Goal: Task Accomplishment & Management: Manage account settings

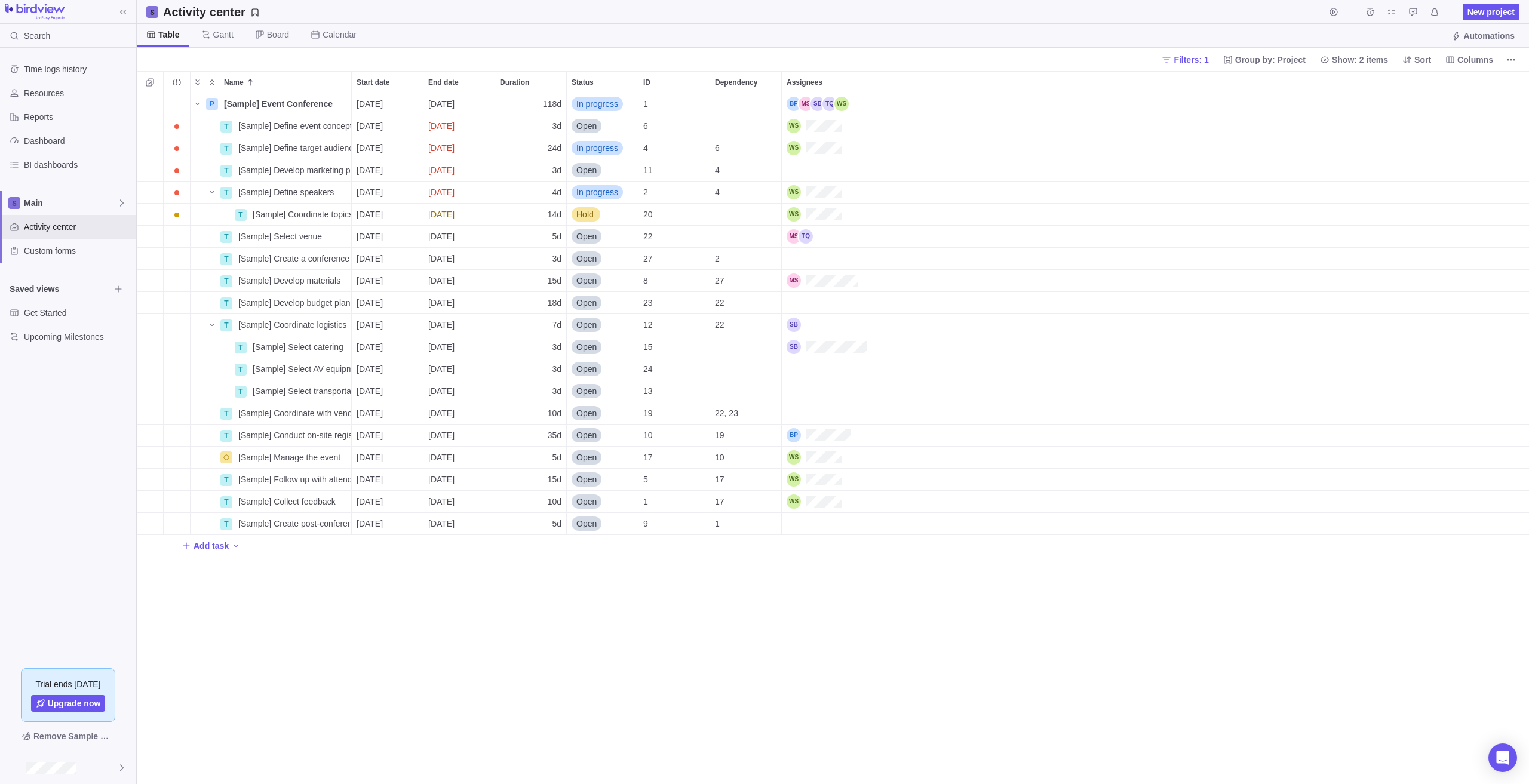
scroll to position [682, 1383]
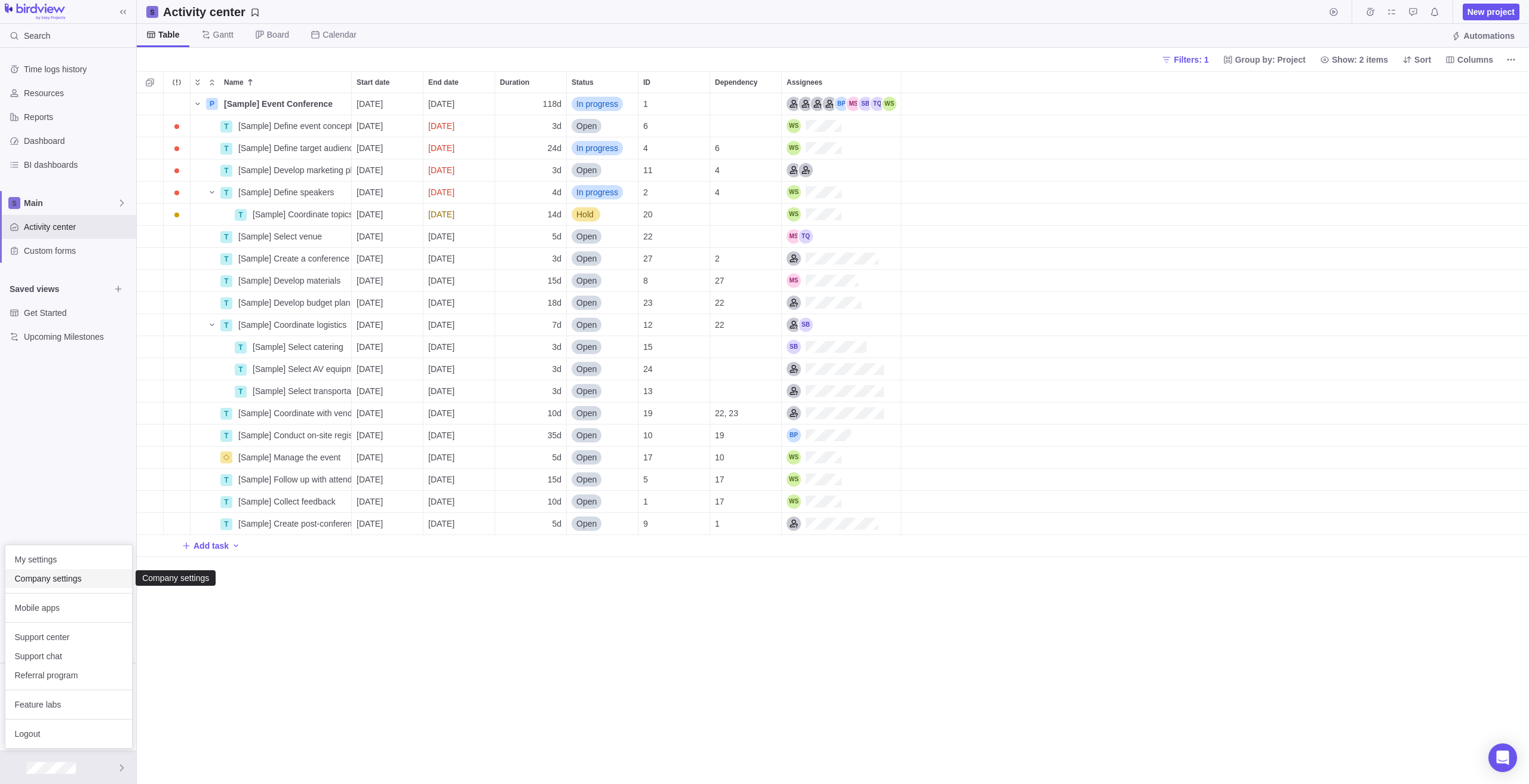
click at [70, 582] on span "Company settings" at bounding box center [68, 578] width 108 height 12
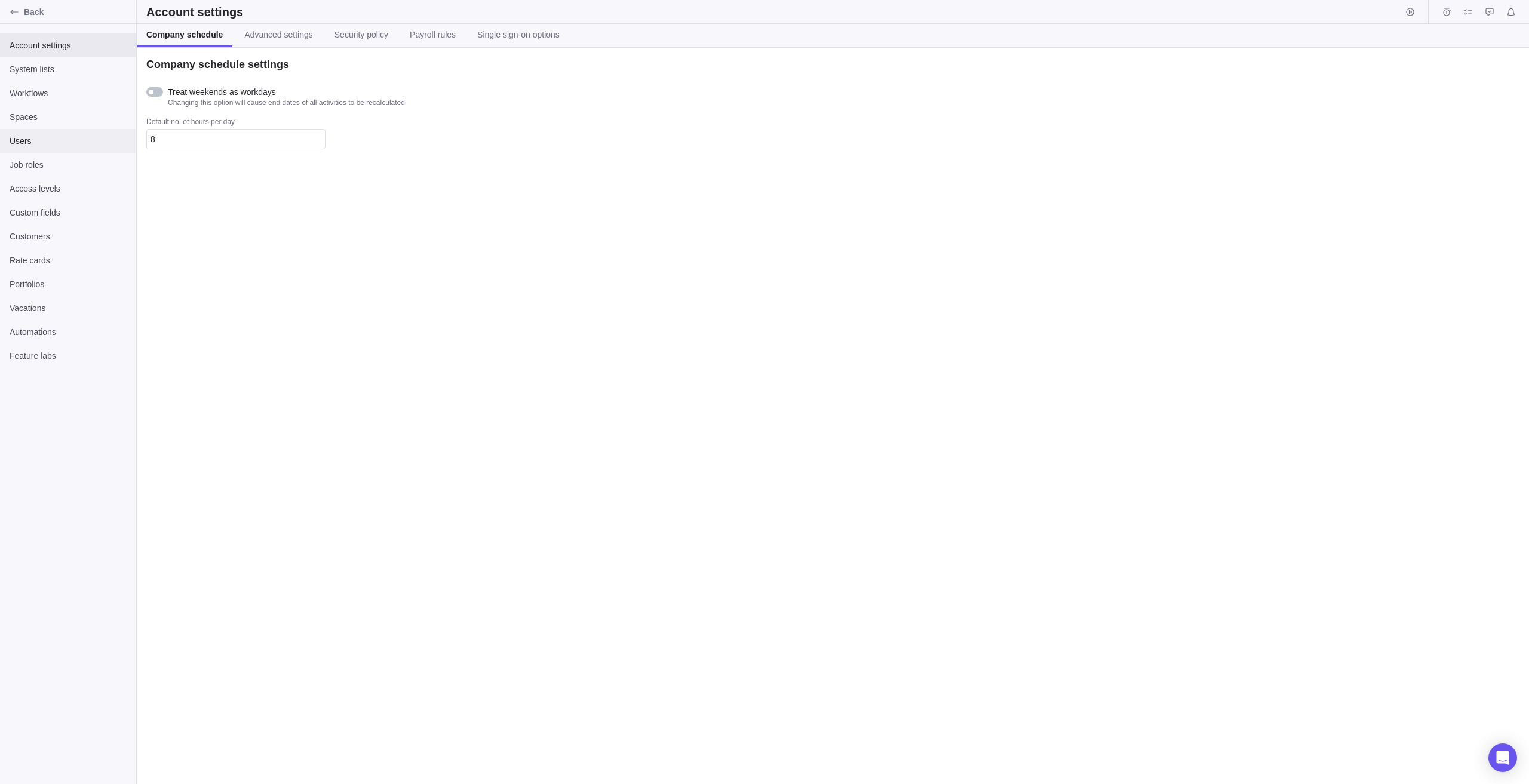
click at [17, 133] on div "Users" at bounding box center [68, 141] width 136 height 24
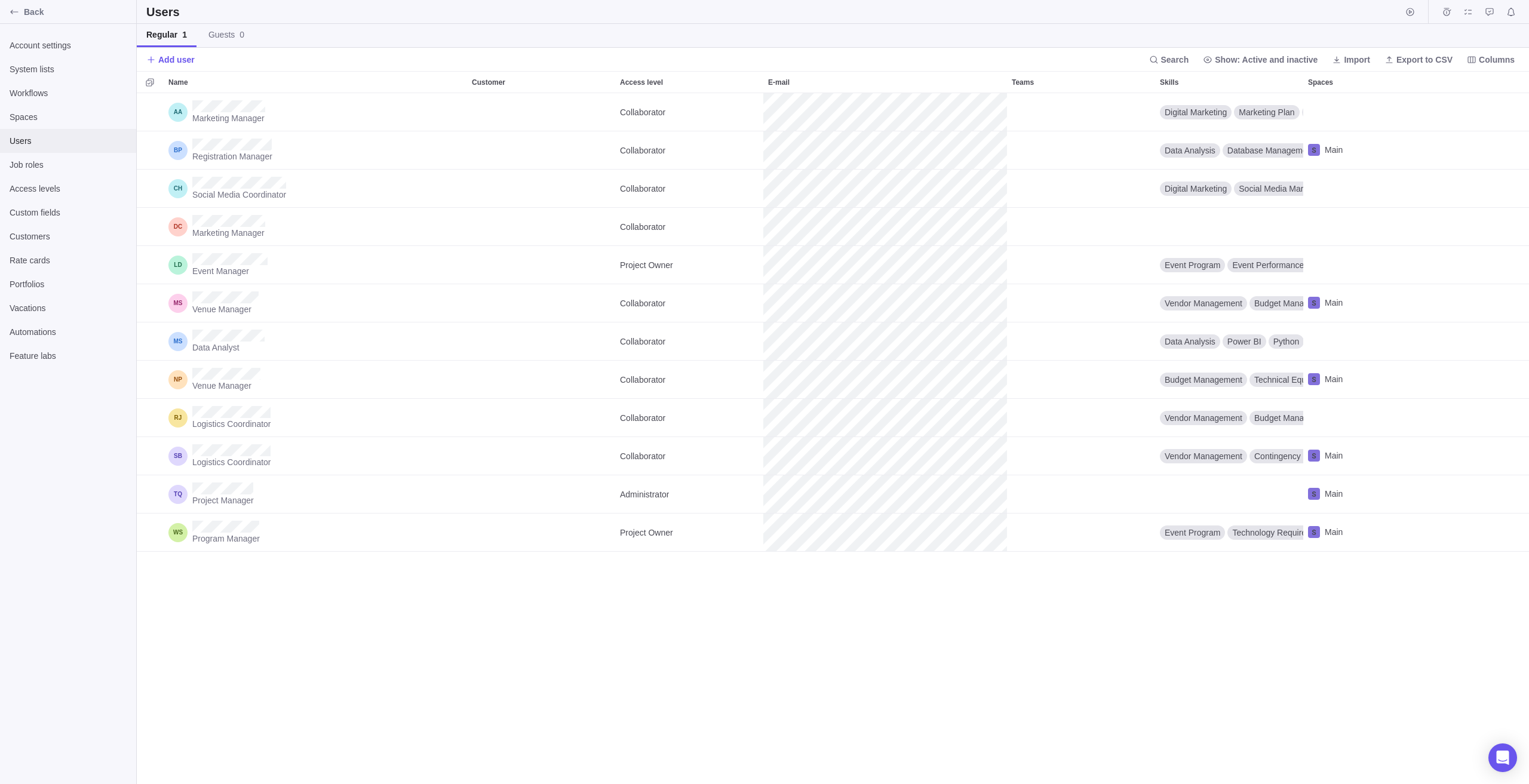
scroll to position [682, 1383]
click at [165, 54] on span "Add user" at bounding box center [176, 60] width 37 height 12
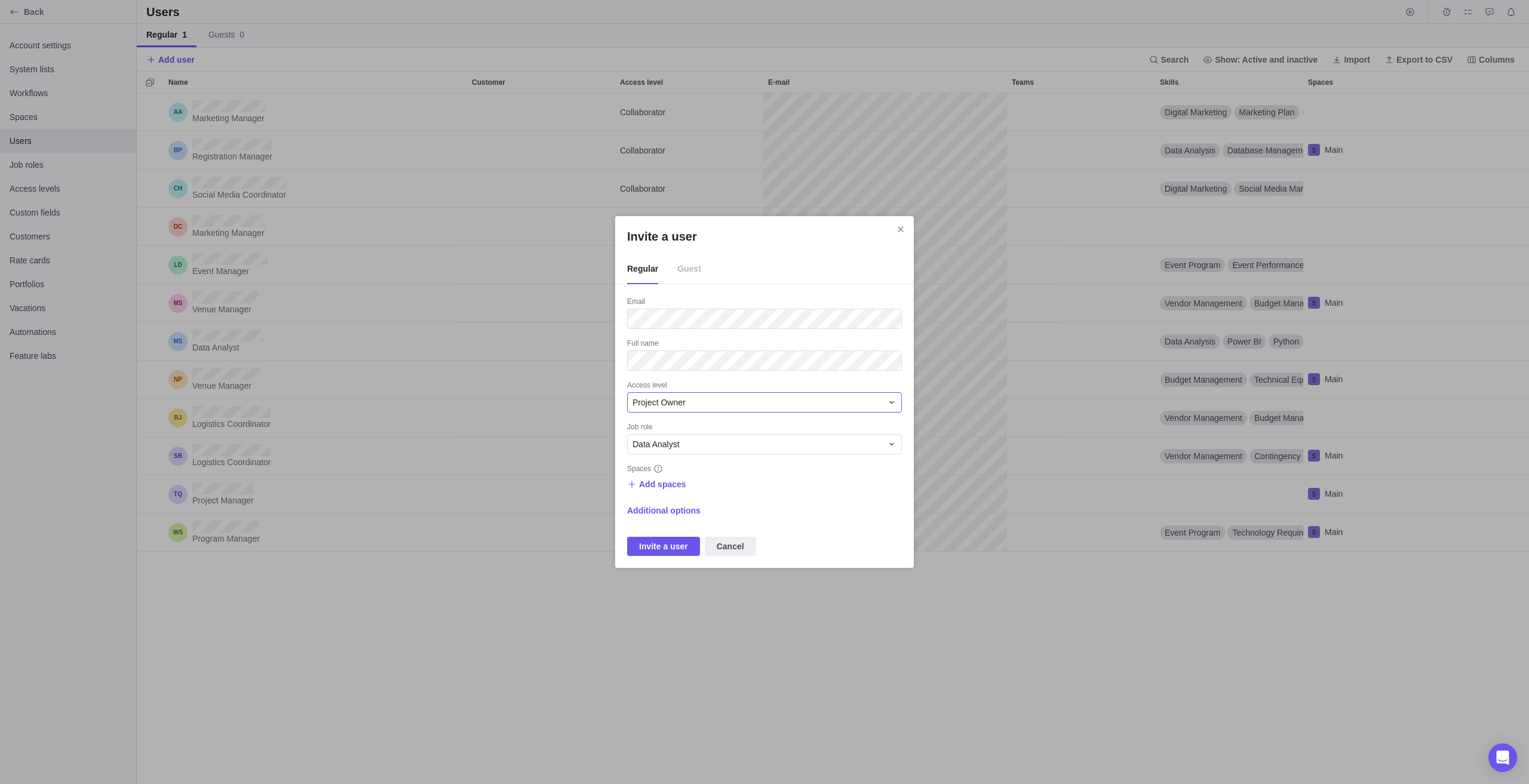
click at [695, 407] on div "Project Owner" at bounding box center [757, 402] width 250 height 12
click at [694, 457] on div "Administrator" at bounding box center [764, 452] width 274 height 21
click at [683, 446] on div "Data Analyst" at bounding box center [757, 444] width 250 height 12
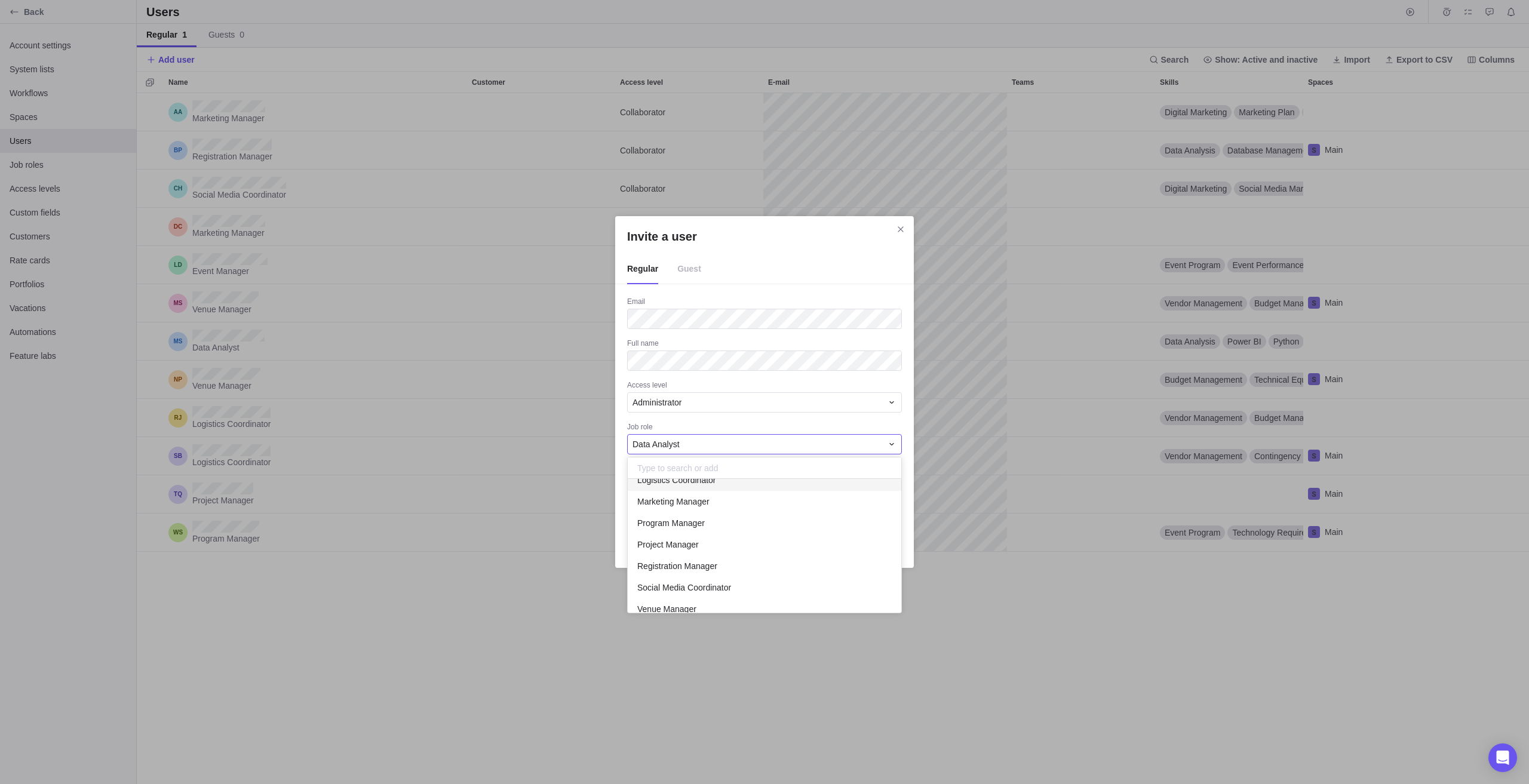
scroll to position [69, 0]
click at [707, 535] on div "Project Manager" at bounding box center [764, 532] width 274 height 21
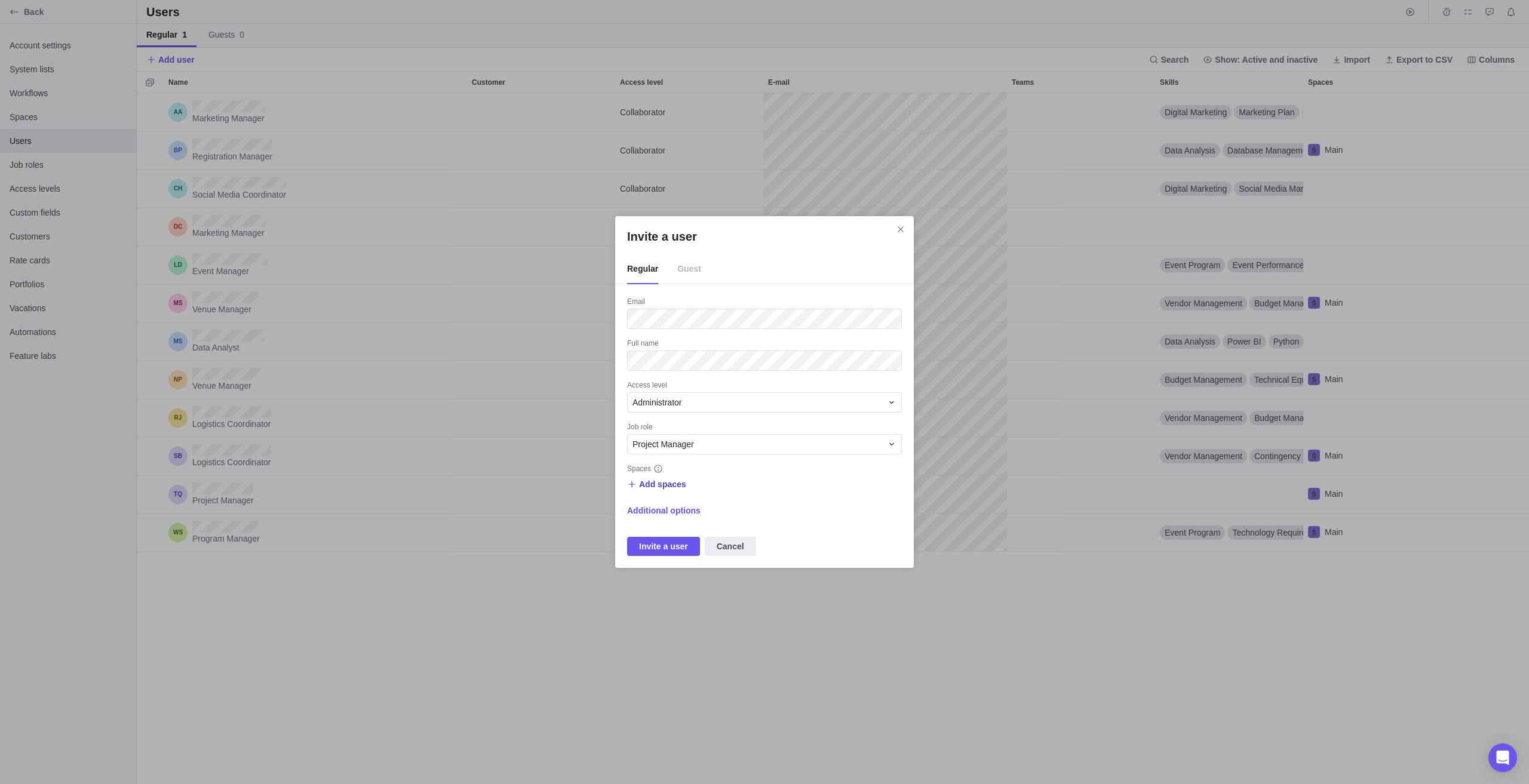
click at [666, 483] on span "Add spaces" at bounding box center [662, 484] width 47 height 12
click at [664, 534] on span "Main" at bounding box center [663, 533] width 18 height 12
click at [837, 471] on div "Invite a user Regular Guest Email Full name Access level Administrator Job role…" at bounding box center [764, 392] width 1529 height 784
click at [666, 548] on span "Invite a user" at bounding box center [664, 546] width 49 height 15
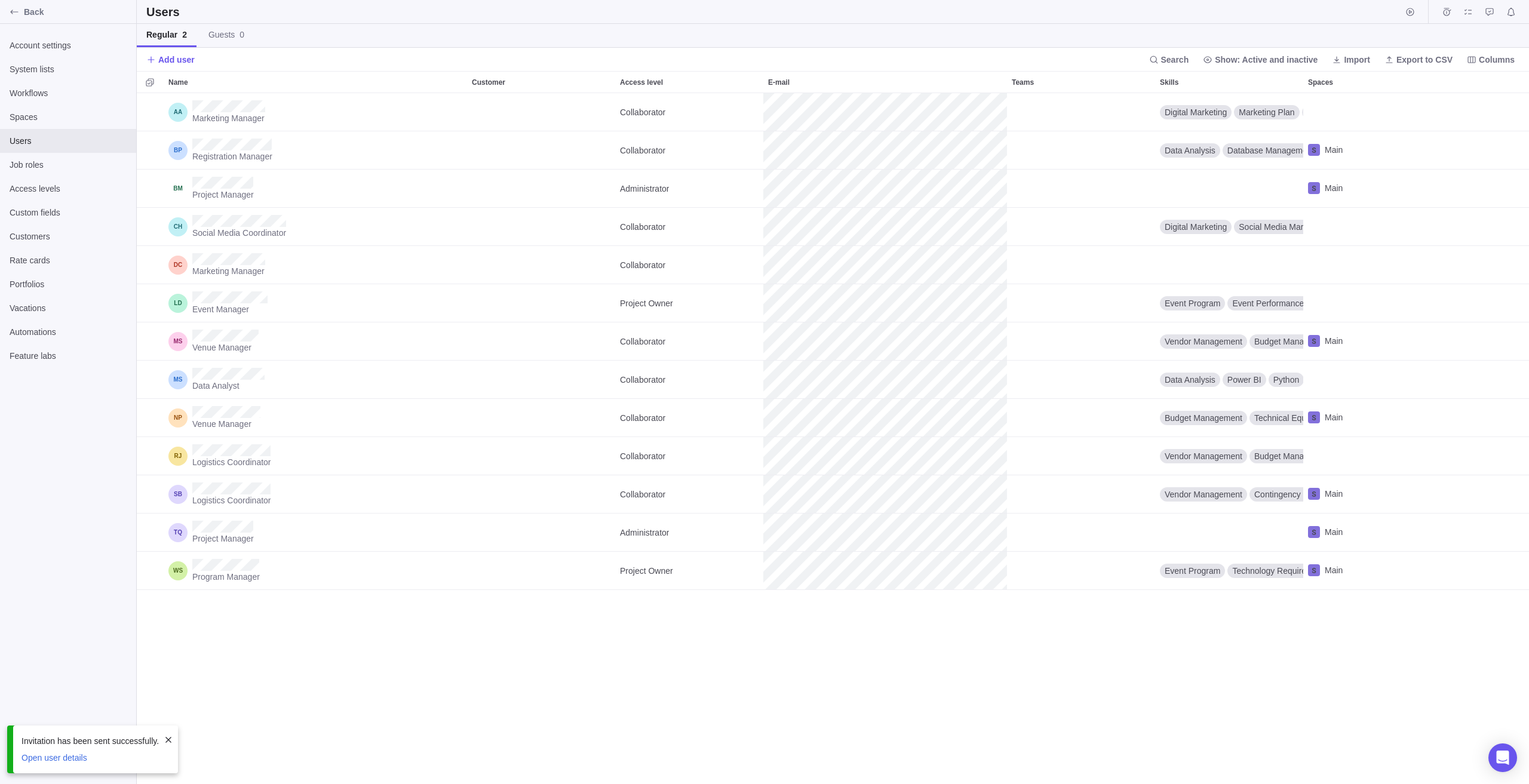
click at [168, 739] on span at bounding box center [168, 740] width 9 height 9
click at [32, 13] on span "Back" at bounding box center [78, 12] width 108 height 12
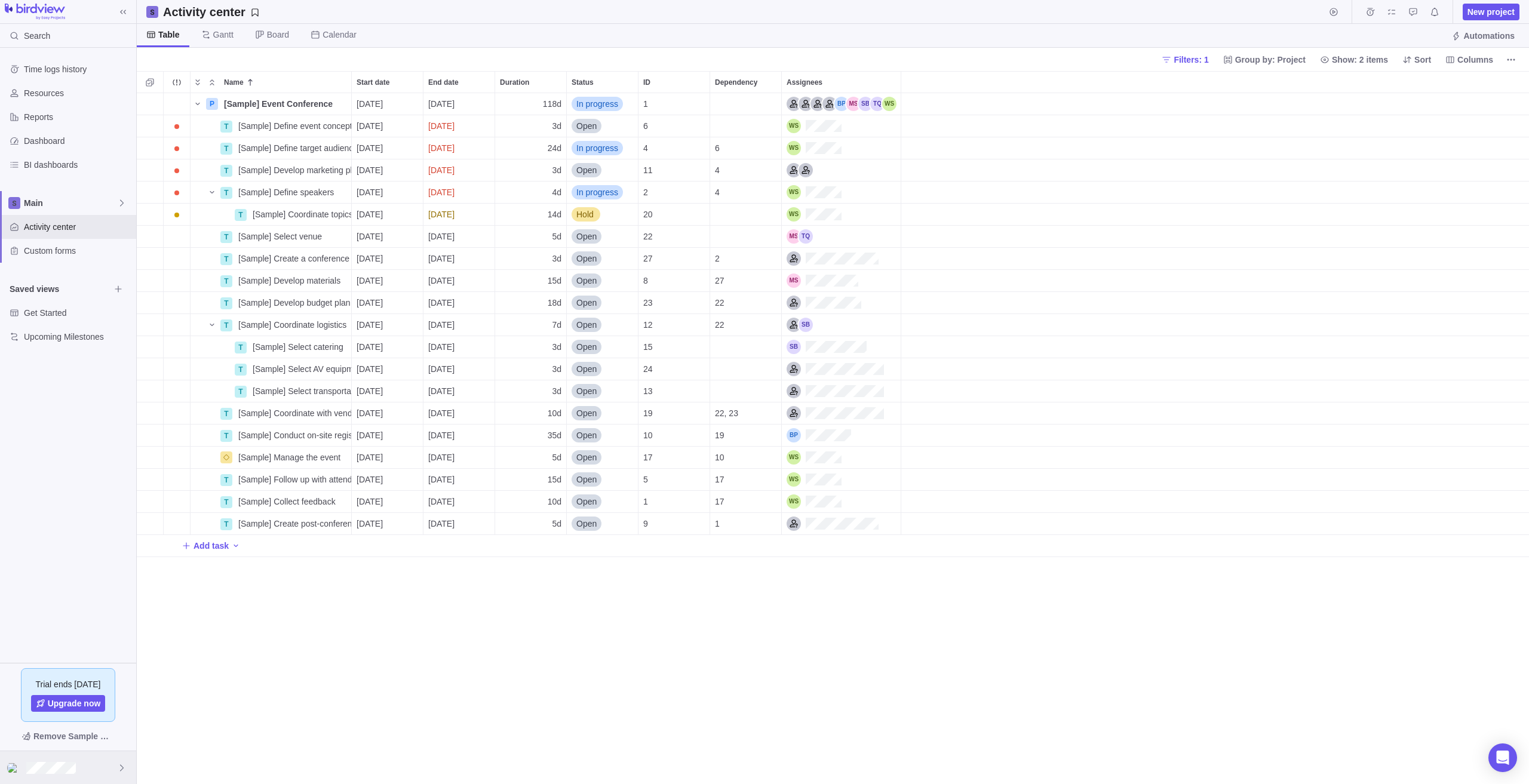
scroll to position [9, 9]
click at [41, 761] on div at bounding box center [68, 767] width 136 height 33
click at [80, 738] on span "Logout" at bounding box center [68, 734] width 108 height 12
